Goal: Task Accomplishment & Management: Use online tool/utility

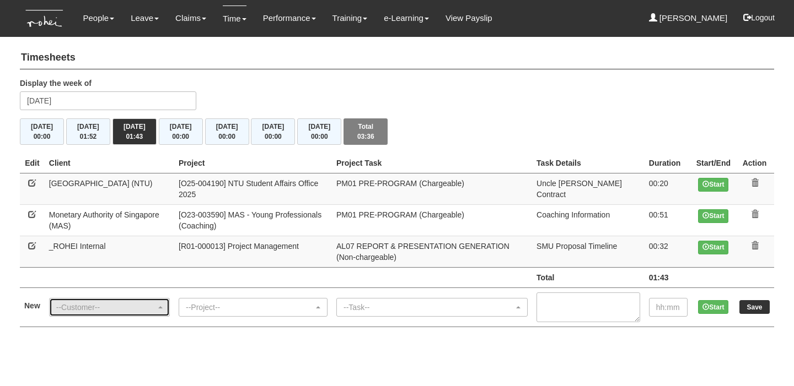
click at [100, 311] on div "--Customer--" at bounding box center [110, 308] width 120 height 18
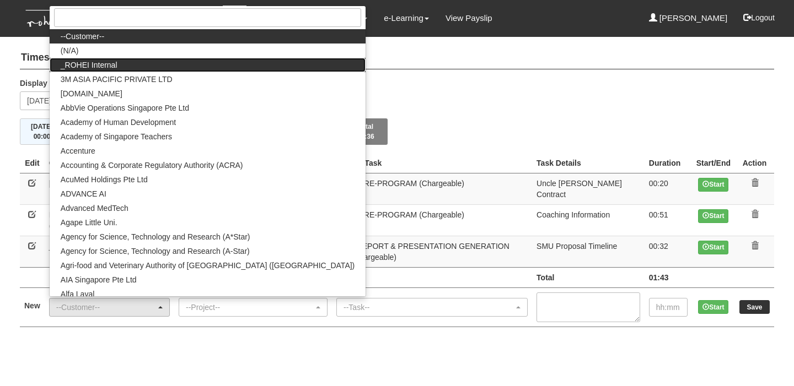
click at [138, 66] on link "_ROHEI Internal" at bounding box center [208, 65] width 316 height 14
select select "397"
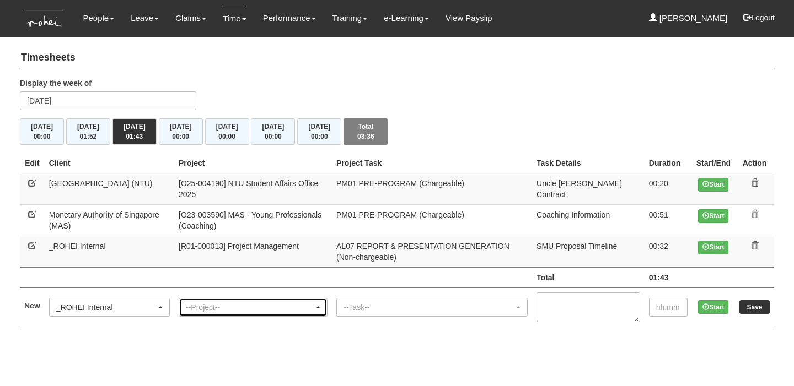
click at [238, 306] on div "--Project--" at bounding box center [250, 307] width 128 height 11
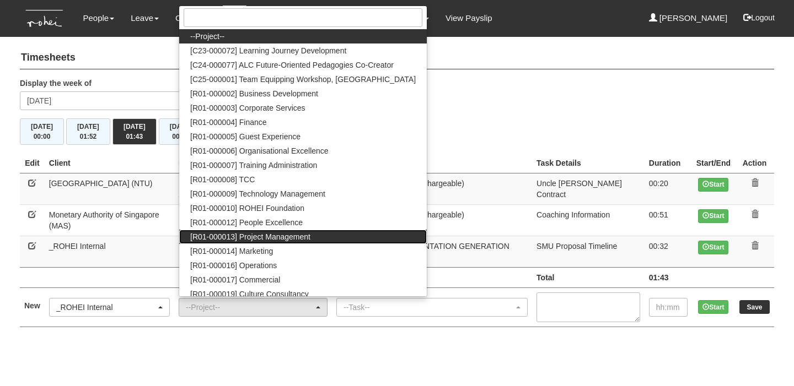
click at [289, 235] on span "[R01-000013] Project Management" at bounding box center [250, 236] width 120 height 11
select select "1495"
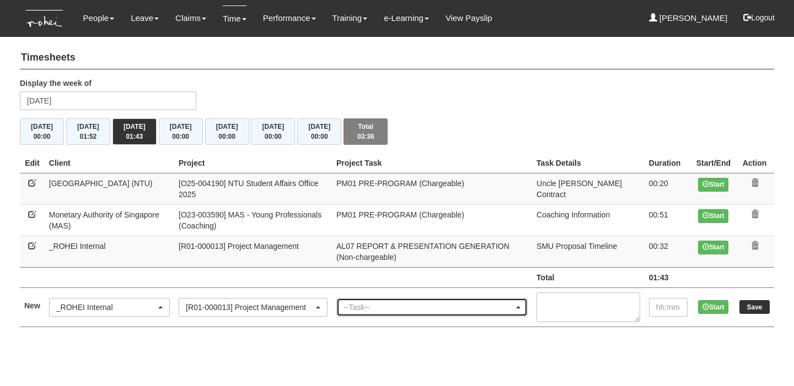
click at [381, 299] on div "--Task--" at bounding box center [432, 308] width 190 height 18
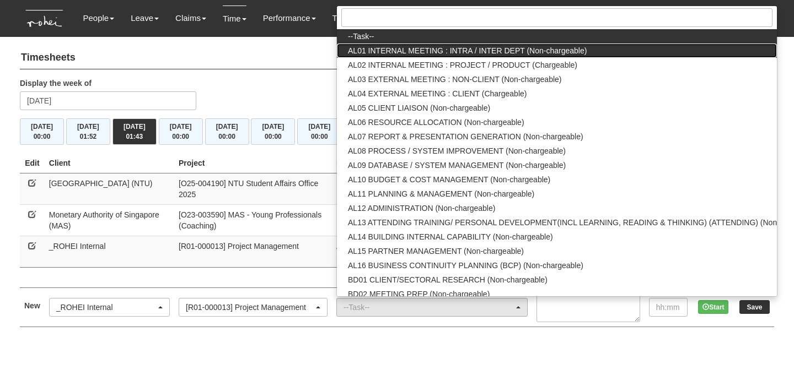
click at [443, 45] on span "AL01 INTERNAL MEETING : INTRA / INTER DEPT (Non-chargeable)" at bounding box center [467, 50] width 239 height 11
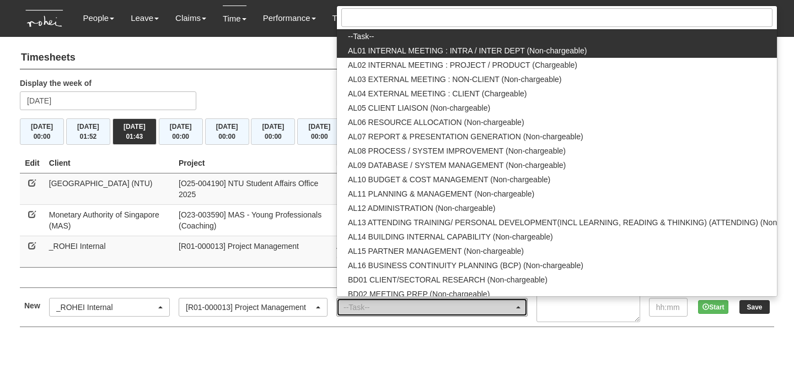
select select "40"
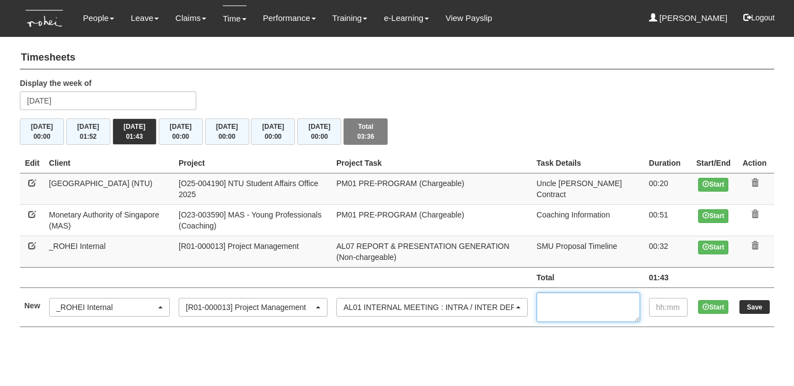
click at [575, 299] on textarea at bounding box center [588, 308] width 104 height 30
type textarea "1-1 Dee"
type input "00:30"
click at [759, 311] on input "Save" at bounding box center [754, 307] width 30 height 14
